Goal: Task Accomplishment & Management: Use online tool/utility

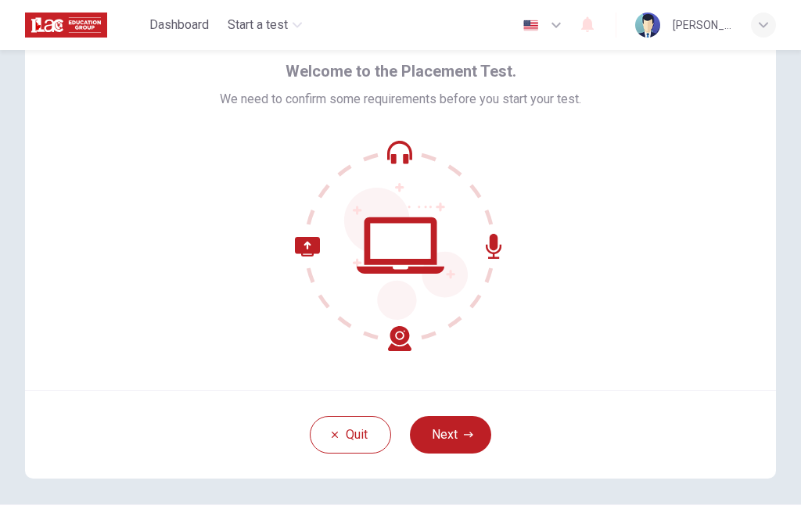
scroll to position [67, 0]
click at [453, 435] on button "Next" at bounding box center [450, 435] width 81 height 38
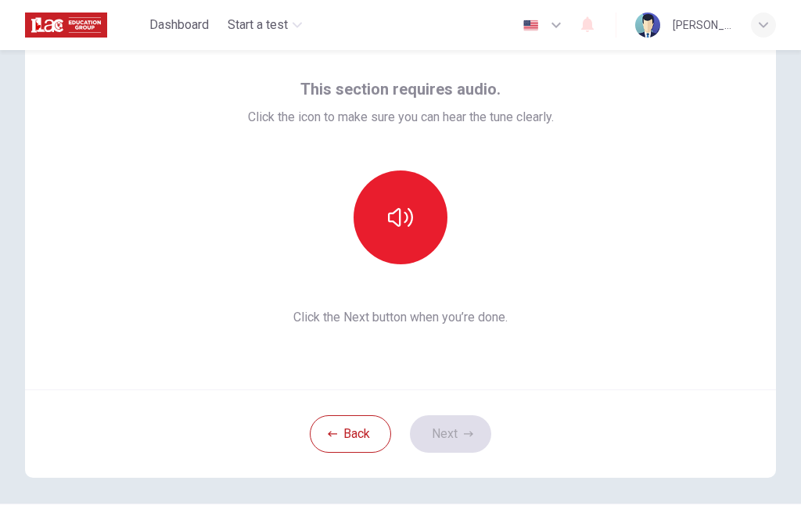
click at [394, 208] on icon "button" at bounding box center [400, 217] width 25 height 25
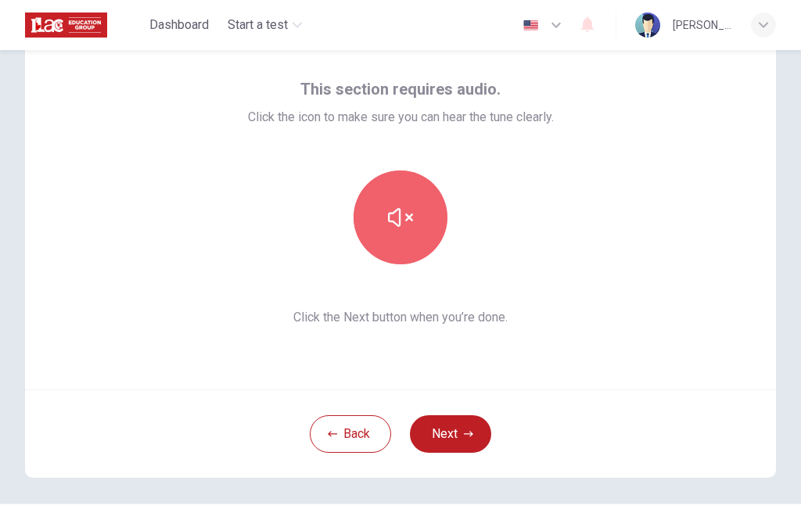
click at [402, 213] on icon "button" at bounding box center [400, 217] width 25 height 25
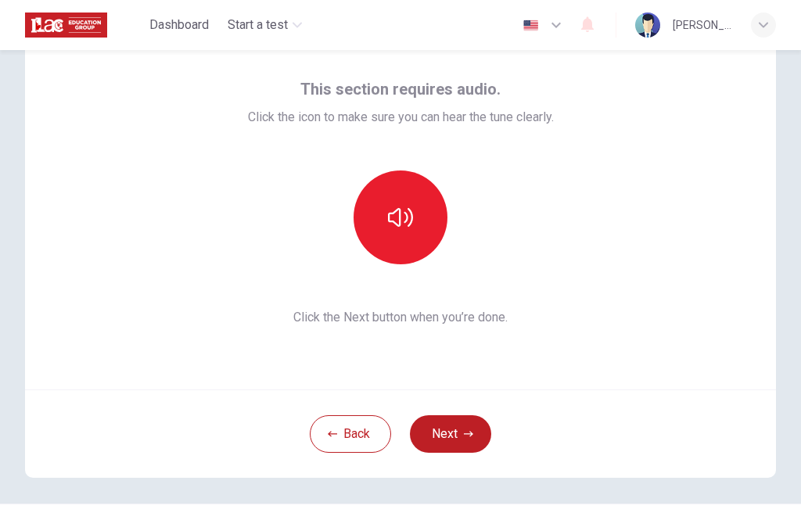
click at [397, 214] on icon "button" at bounding box center [400, 217] width 25 height 25
click at [411, 216] on icon "button" at bounding box center [400, 217] width 25 height 19
click at [389, 232] on button "button" at bounding box center [401, 218] width 94 height 94
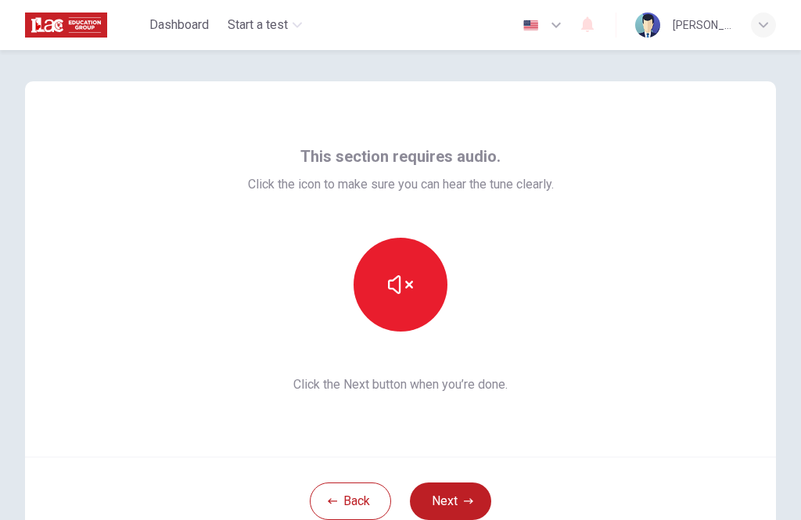
click at [410, 280] on icon "button" at bounding box center [400, 284] width 25 height 25
click at [408, 294] on icon "button" at bounding box center [400, 284] width 25 height 25
click at [406, 288] on icon "button" at bounding box center [400, 284] width 25 height 19
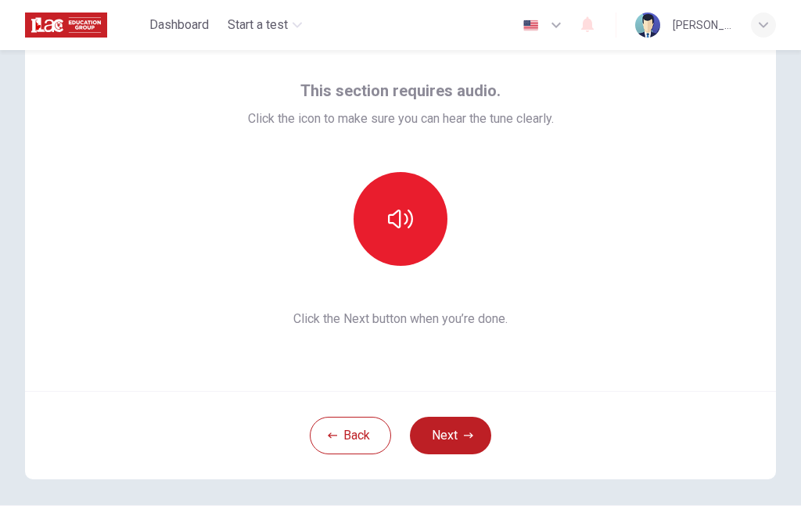
scroll to position [68, 0]
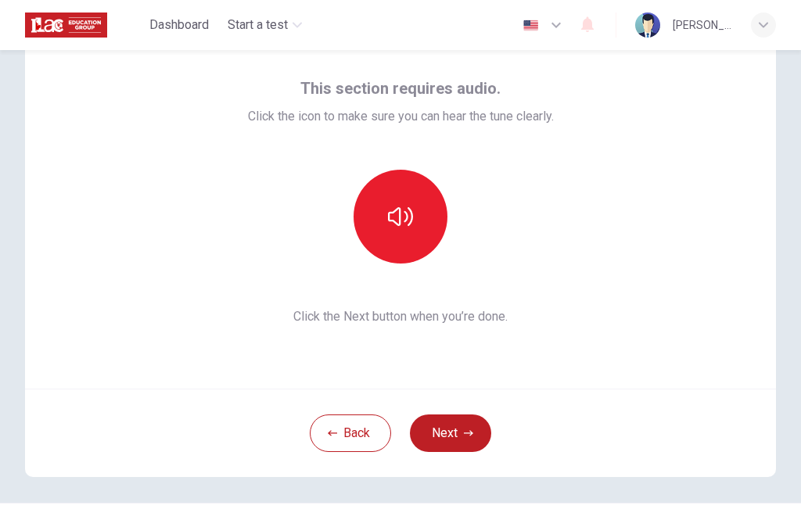
click at [458, 436] on button "Next" at bounding box center [450, 434] width 81 height 38
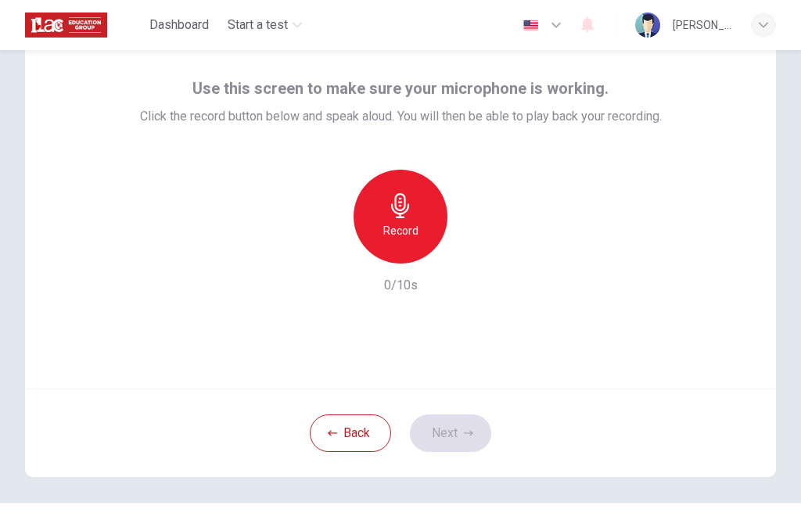
click at [407, 199] on icon "button" at bounding box center [400, 205] width 25 height 25
click at [476, 262] on div "button" at bounding box center [472, 251] width 25 height 25
click at [470, 254] on icon "button" at bounding box center [473, 251] width 16 height 16
click at [398, 228] on h6 "Record" at bounding box center [400, 230] width 35 height 19
click at [473, 261] on div "button" at bounding box center [472, 251] width 25 height 25
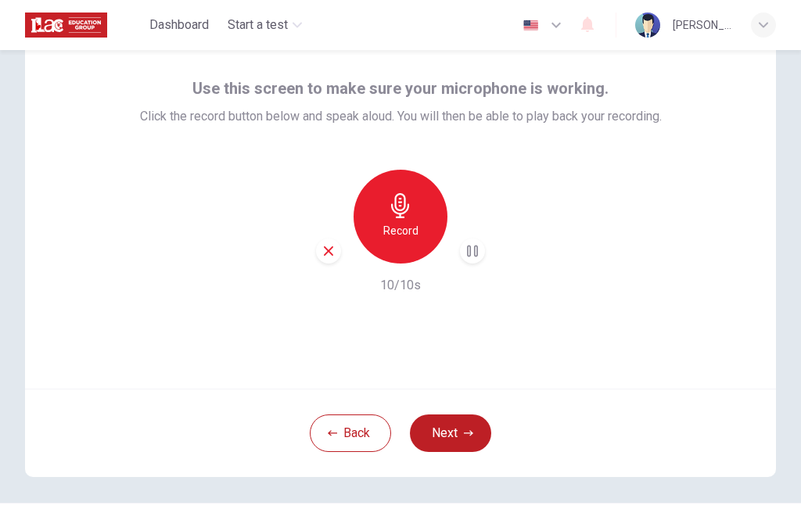
click at [337, 256] on div "button" at bounding box center [328, 251] width 25 height 25
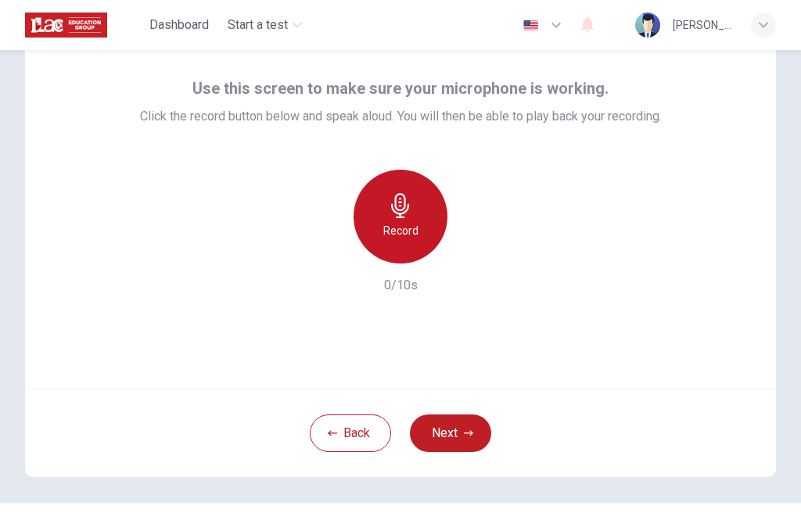
click at [410, 210] on icon "button" at bounding box center [400, 205] width 25 height 25
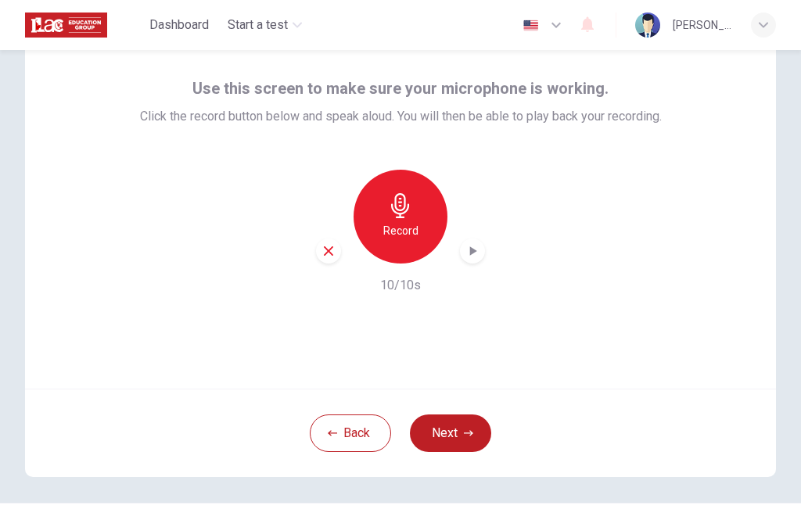
click at [474, 255] on icon "button" at bounding box center [473, 251] width 16 height 16
click at [342, 441] on button "Back" at bounding box center [350, 434] width 81 height 38
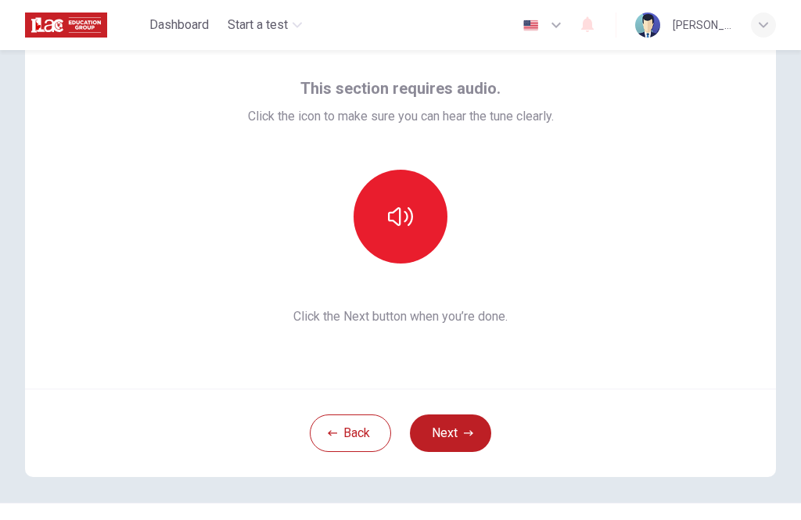
click at [414, 214] on button "button" at bounding box center [401, 217] width 94 height 94
click at [449, 445] on button "Next" at bounding box center [450, 434] width 81 height 38
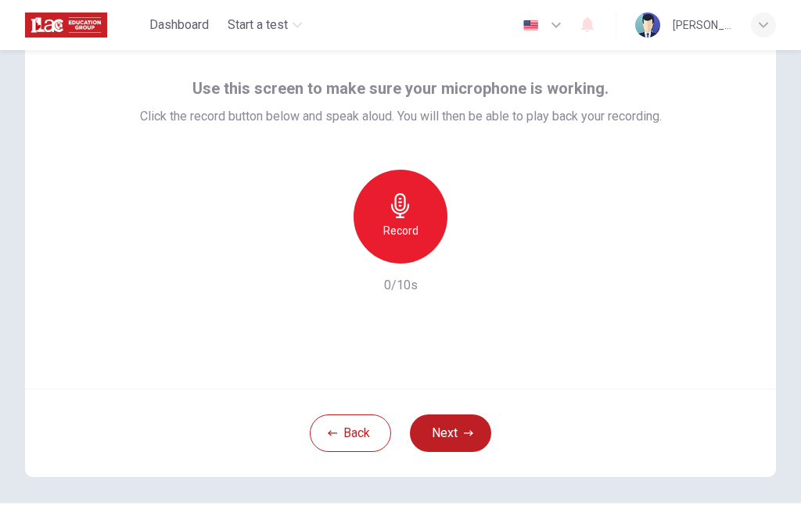
click at [409, 211] on icon "button" at bounding box center [400, 205] width 25 height 25
click at [473, 260] on div "button" at bounding box center [472, 251] width 25 height 25
click at [414, 212] on div "Record" at bounding box center [401, 217] width 94 height 94
click at [474, 251] on icon "button" at bounding box center [473, 250] width 7 height 9
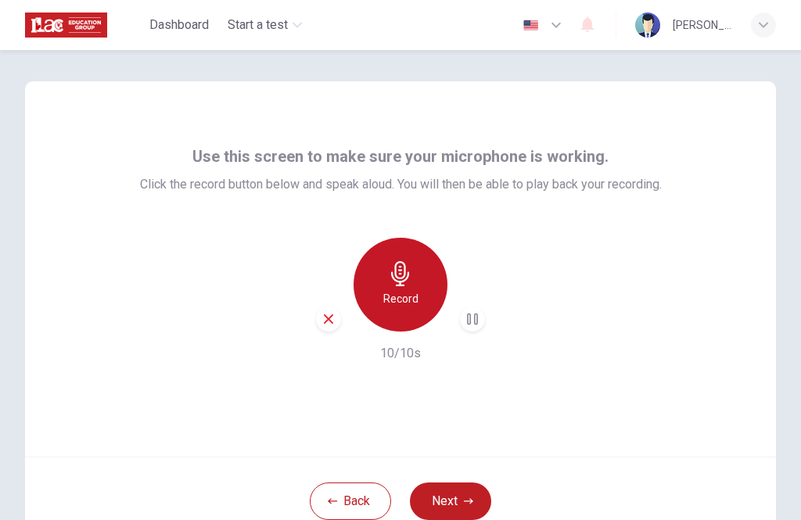
click at [401, 268] on icon "button" at bounding box center [400, 273] width 18 height 25
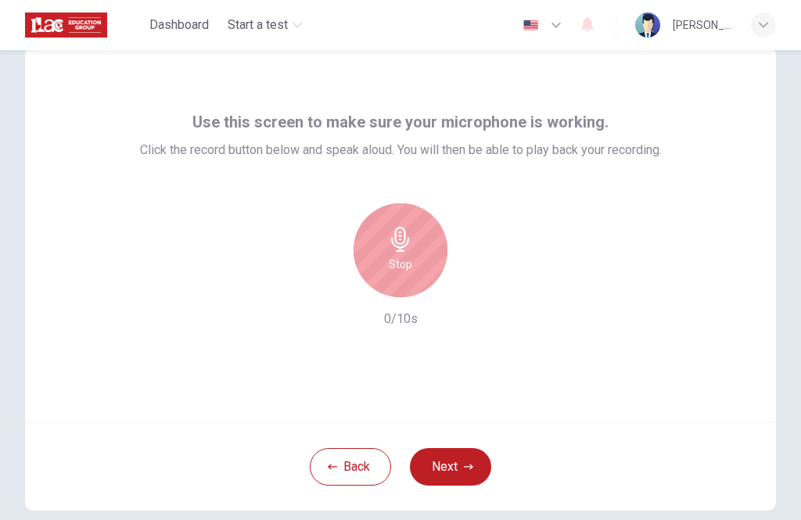
scroll to position [36, 0]
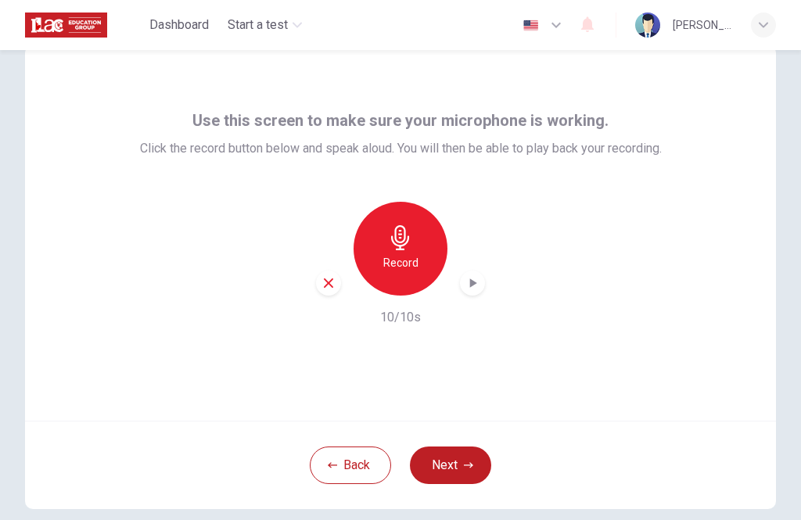
click at [481, 284] on div "button" at bounding box center [472, 283] width 25 height 25
click at [480, 275] on div "button" at bounding box center [472, 283] width 25 height 25
click at [473, 290] on icon "button" at bounding box center [473, 283] width 16 height 16
click at [470, 279] on icon "button" at bounding box center [472, 284] width 11 height 12
click at [474, 294] on div "button" at bounding box center [472, 283] width 25 height 25
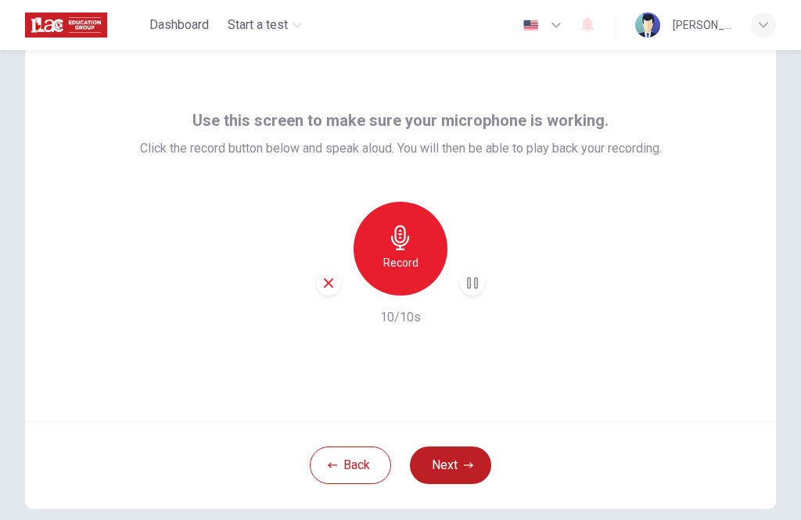
click at [333, 286] on icon "button" at bounding box center [329, 283] width 14 height 14
click at [352, 467] on button "Back" at bounding box center [350, 466] width 81 height 38
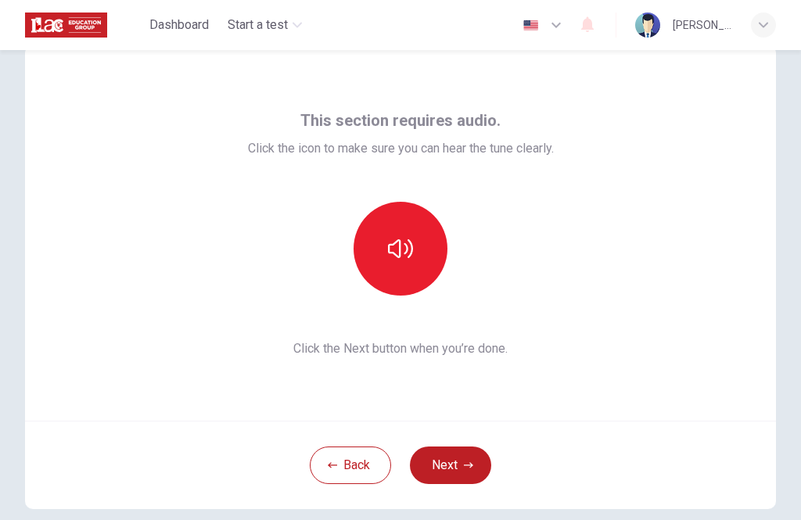
click at [410, 248] on icon "button" at bounding box center [400, 248] width 25 height 25
click at [450, 462] on button "Next" at bounding box center [450, 466] width 81 height 38
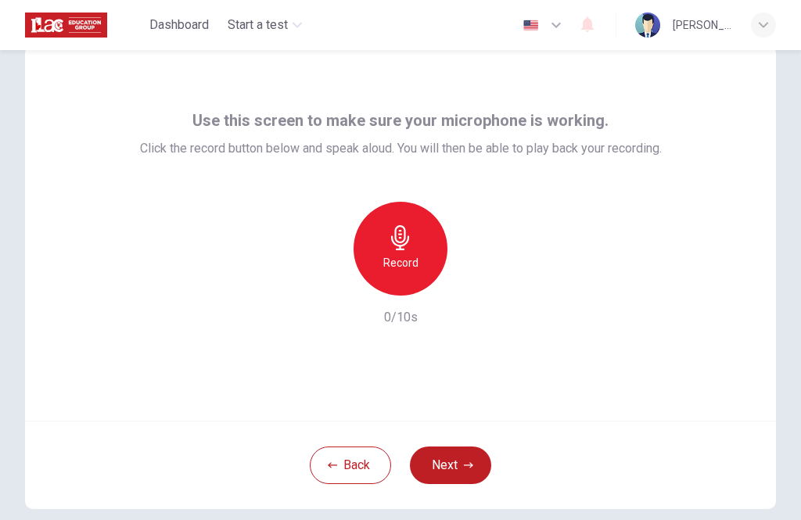
click at [410, 245] on icon "button" at bounding box center [400, 237] width 25 height 25
click at [334, 477] on button "Back" at bounding box center [350, 466] width 81 height 38
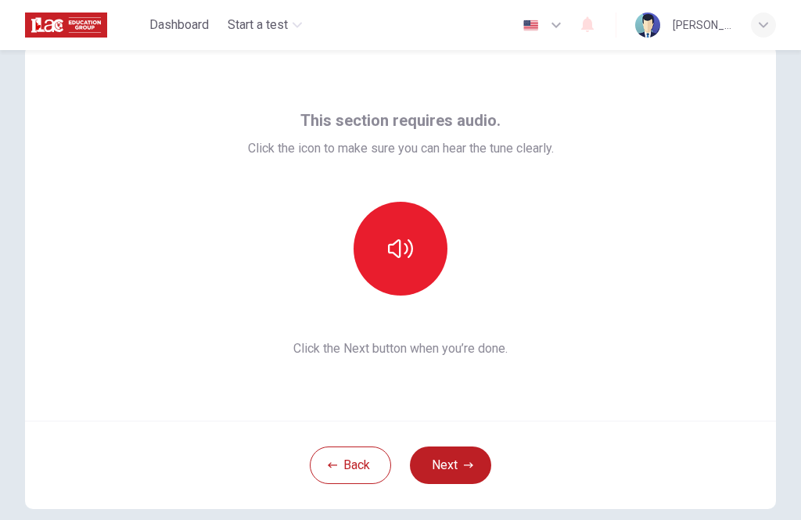
scroll to position [0, 0]
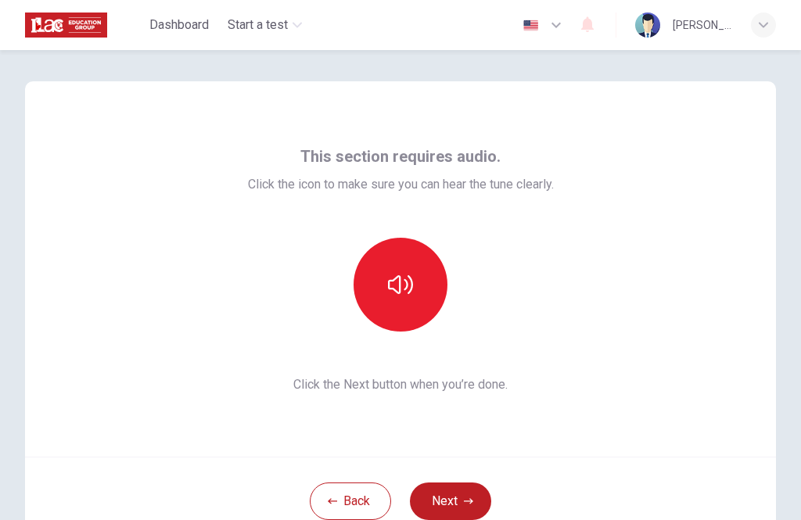
click at [407, 286] on icon "button" at bounding box center [400, 284] width 25 height 19
click at [459, 506] on button "Next" at bounding box center [450, 502] width 81 height 38
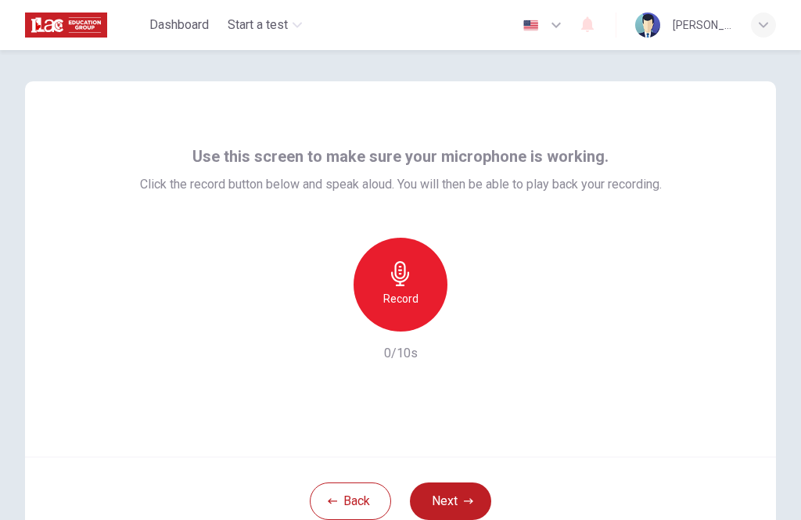
click at [407, 277] on icon "button" at bounding box center [400, 273] width 18 height 25
click at [478, 323] on icon "button" at bounding box center [473, 319] width 16 height 16
click at [410, 290] on h6 "Record" at bounding box center [400, 299] width 35 height 19
click at [478, 323] on icon "button" at bounding box center [473, 319] width 16 height 16
click at [412, 294] on h6 "Record" at bounding box center [400, 299] width 35 height 19
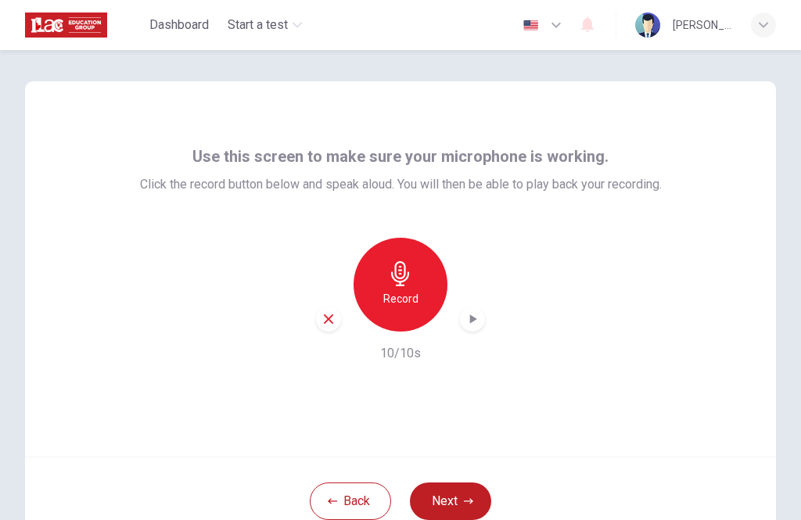
click at [477, 321] on icon "button" at bounding box center [473, 319] width 16 height 16
click at [401, 281] on icon "button" at bounding box center [400, 273] width 25 height 25
click at [477, 321] on icon "button" at bounding box center [473, 319] width 16 height 16
click at [405, 304] on h6 "Record" at bounding box center [400, 299] width 35 height 19
click at [477, 317] on icon "button" at bounding box center [473, 319] width 16 height 16
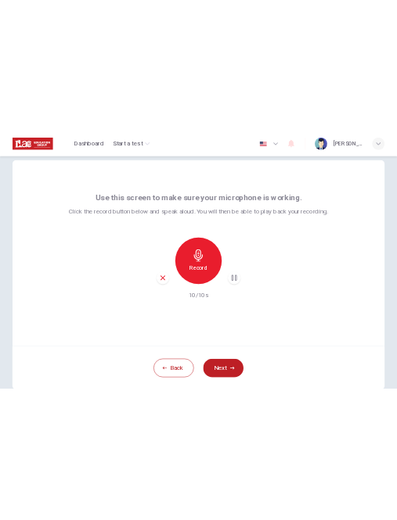
scroll to position [25, 0]
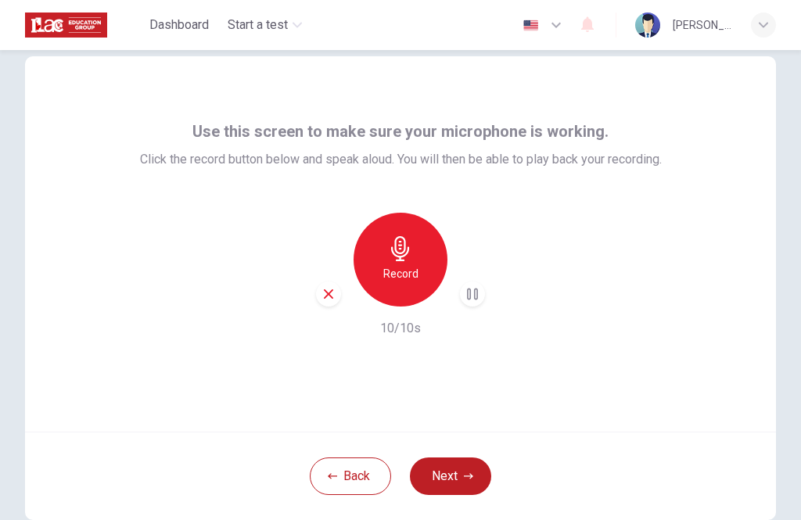
click at [335, 300] on icon "button" at bounding box center [329, 294] width 14 height 14
click at [411, 277] on h6 "Record" at bounding box center [400, 273] width 35 height 19
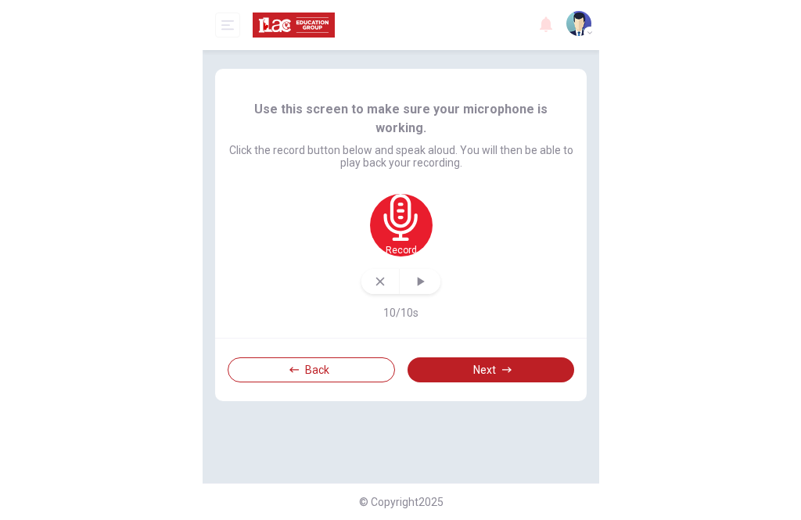
scroll to position [0, 0]
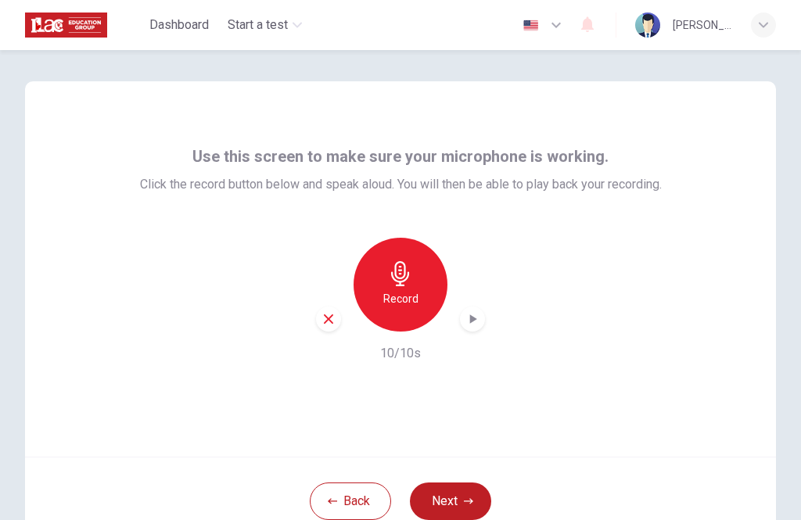
click at [407, 282] on icon "button" at bounding box center [400, 273] width 25 height 25
click at [355, 509] on button "Back" at bounding box center [350, 502] width 81 height 38
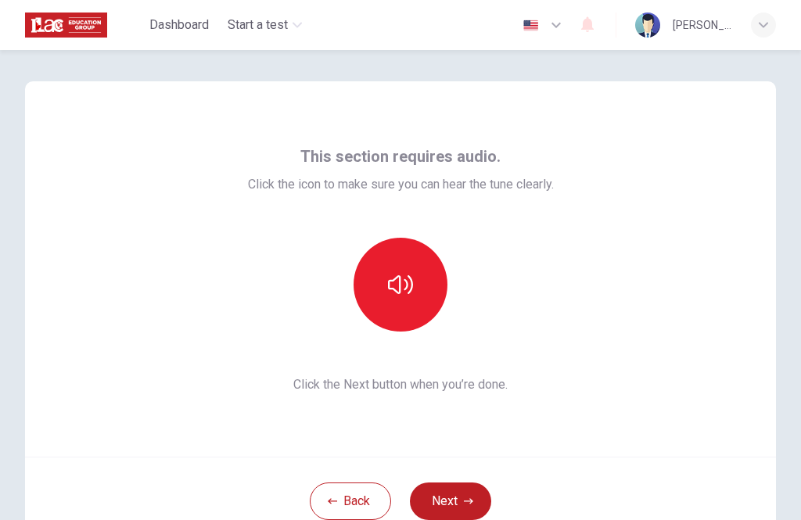
click at [418, 281] on button "button" at bounding box center [401, 285] width 94 height 94
click at [439, 514] on button "Next" at bounding box center [450, 502] width 81 height 38
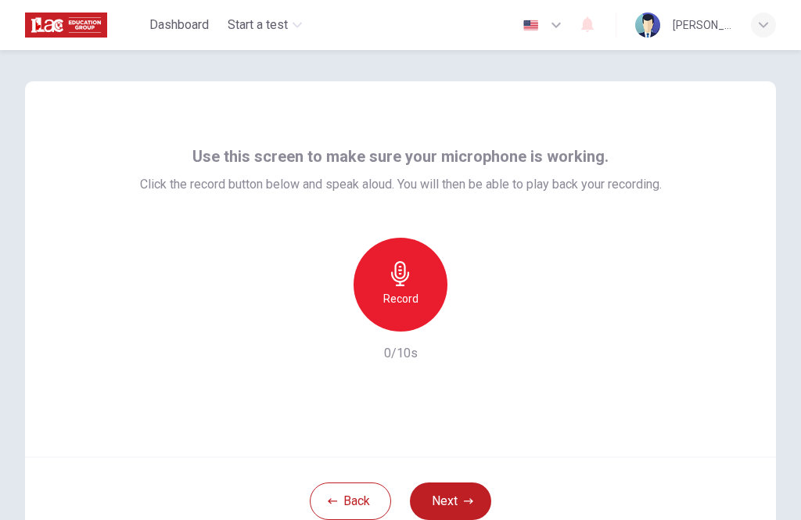
click at [369, 303] on div "Record" at bounding box center [401, 285] width 94 height 94
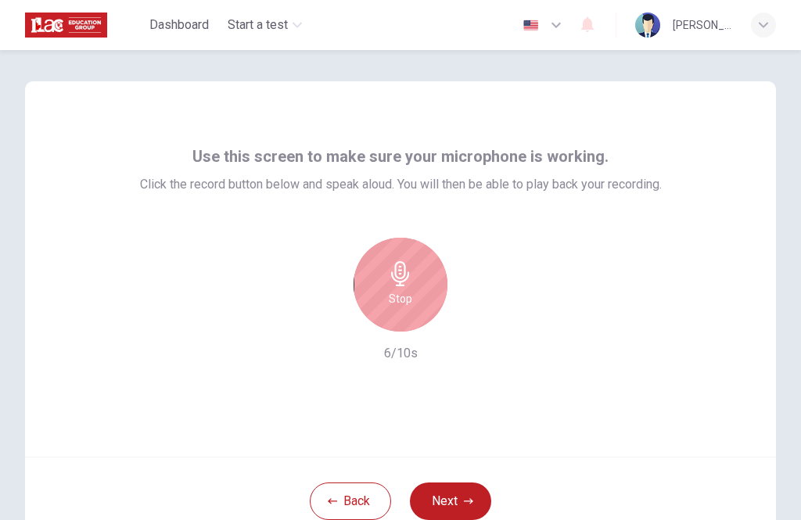
click at [334, 513] on button "Back" at bounding box center [350, 502] width 81 height 38
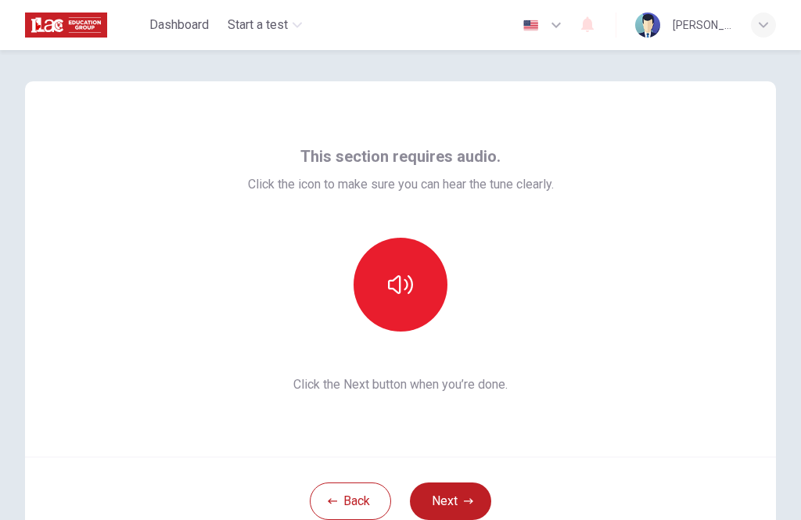
click at [764, 22] on icon "button" at bounding box center [763, 24] width 9 height 9
click at [196, 520] on div at bounding box center [400, 520] width 801 height 0
click at [332, 502] on icon "button" at bounding box center [332, 500] width 9 height 5
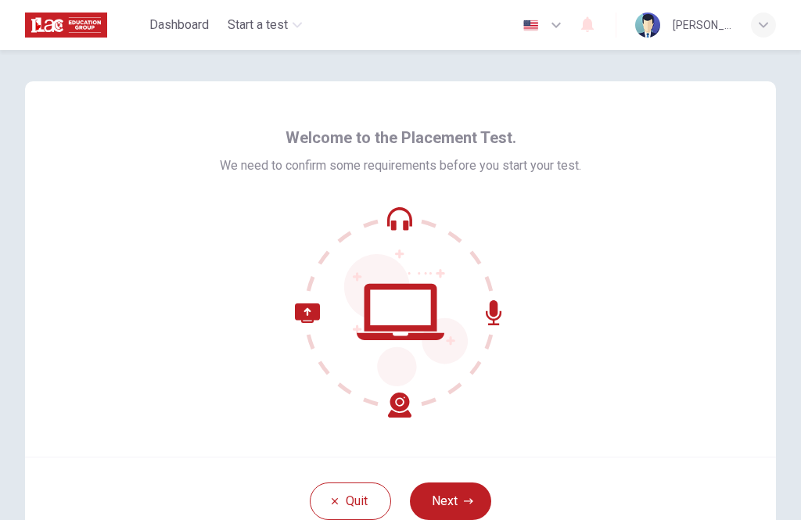
click at [342, 513] on button "Quit" at bounding box center [350, 502] width 81 height 38
